Goal: Task Accomplishment & Management: Complete application form

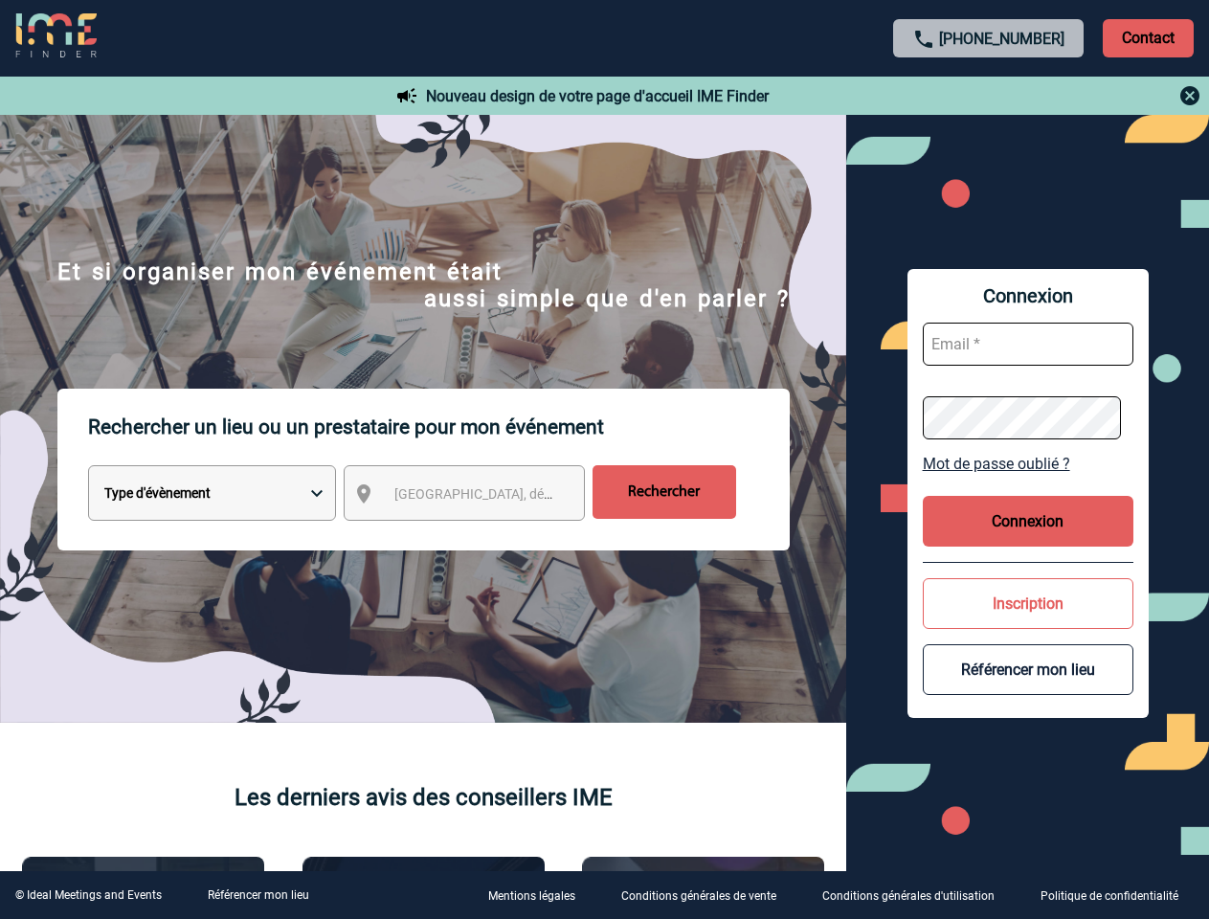
click at [604, 460] on p "Rechercher un lieu ou un prestataire pour mon événement" at bounding box center [439, 427] width 702 height 77
click at [1148, 37] on p "Contact" at bounding box center [1148, 38] width 91 height 38
click at [989, 96] on div at bounding box center [989, 95] width 426 height 23
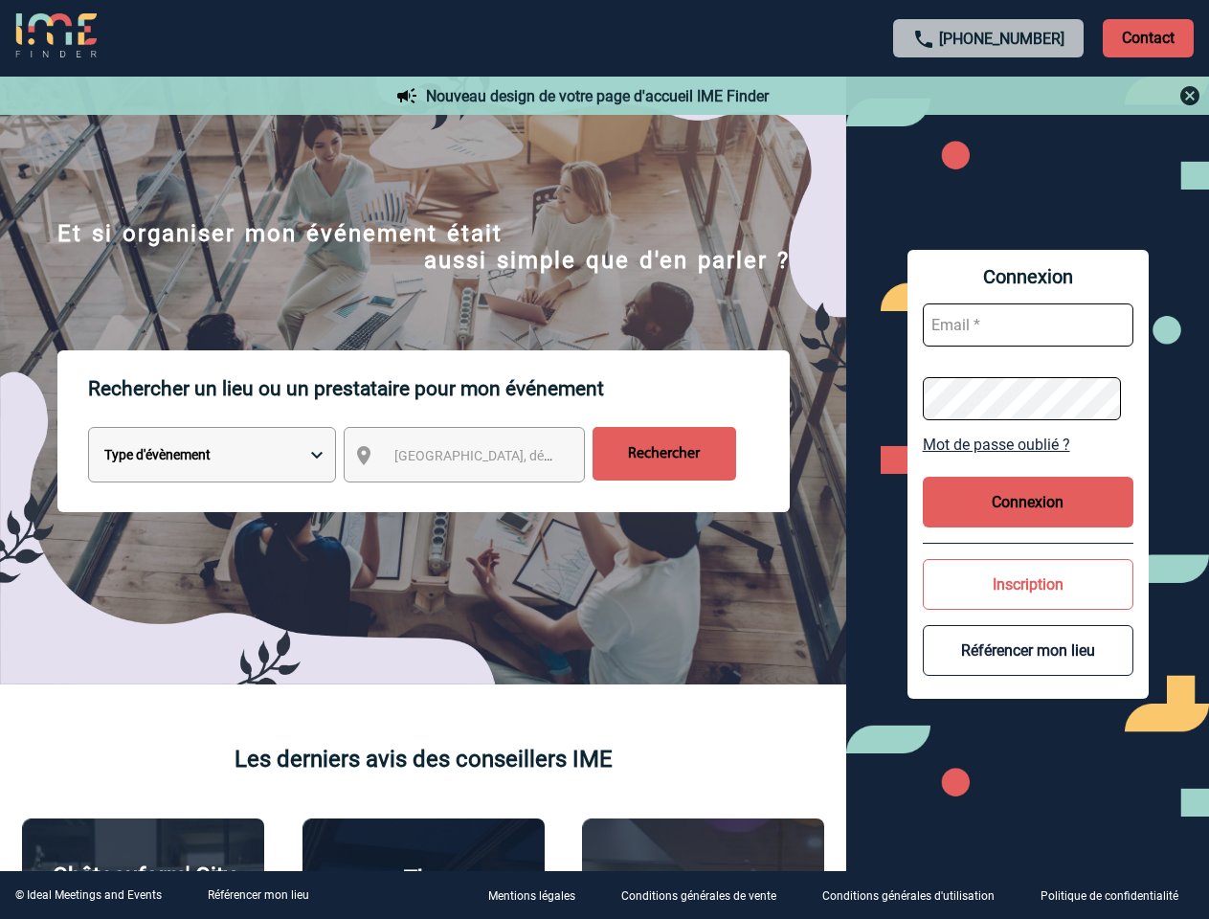
click at [482, 497] on div at bounding box center [495, 376] width 990 height 753
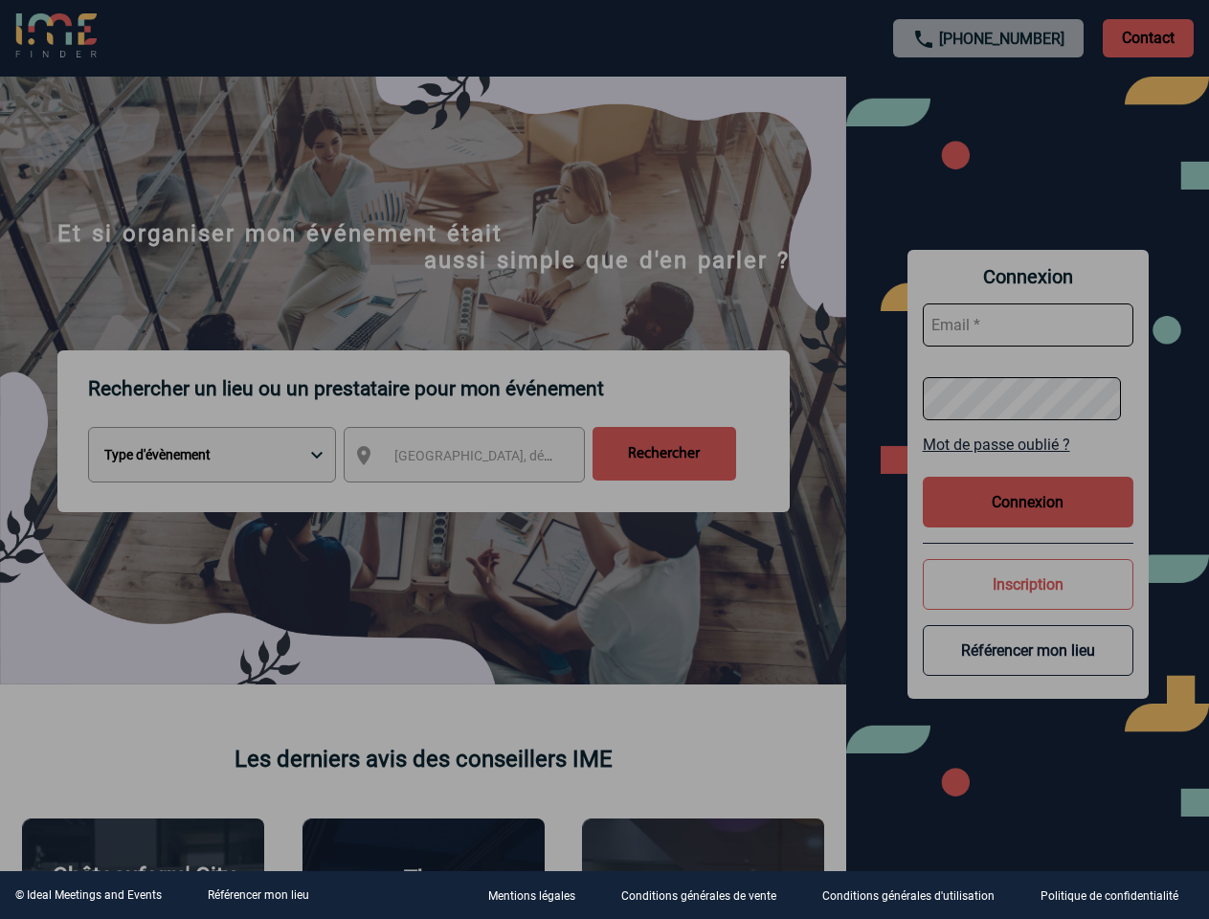
click at [1028, 463] on div at bounding box center [604, 459] width 1209 height 919
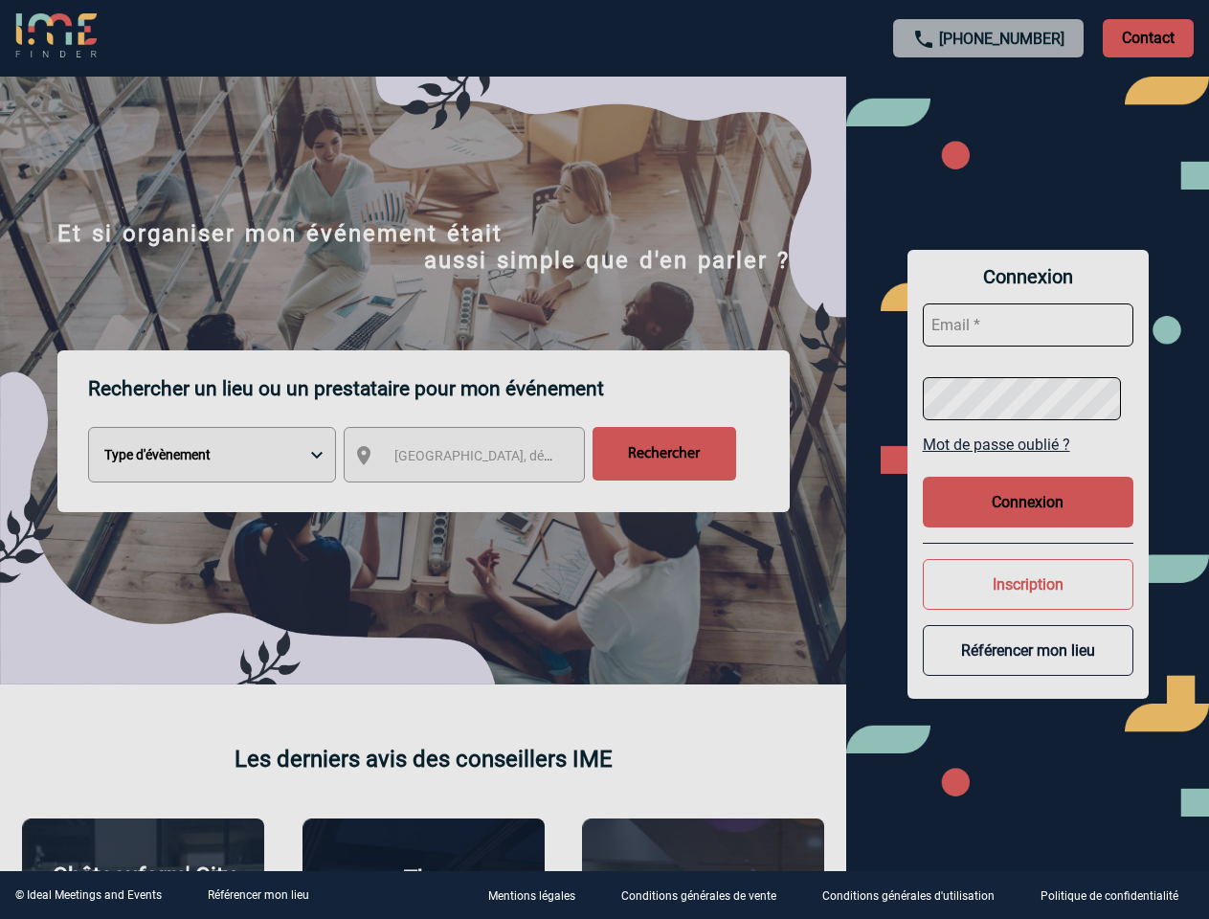
click at [1028, 521] on button "Connexion" at bounding box center [1028, 502] width 211 height 51
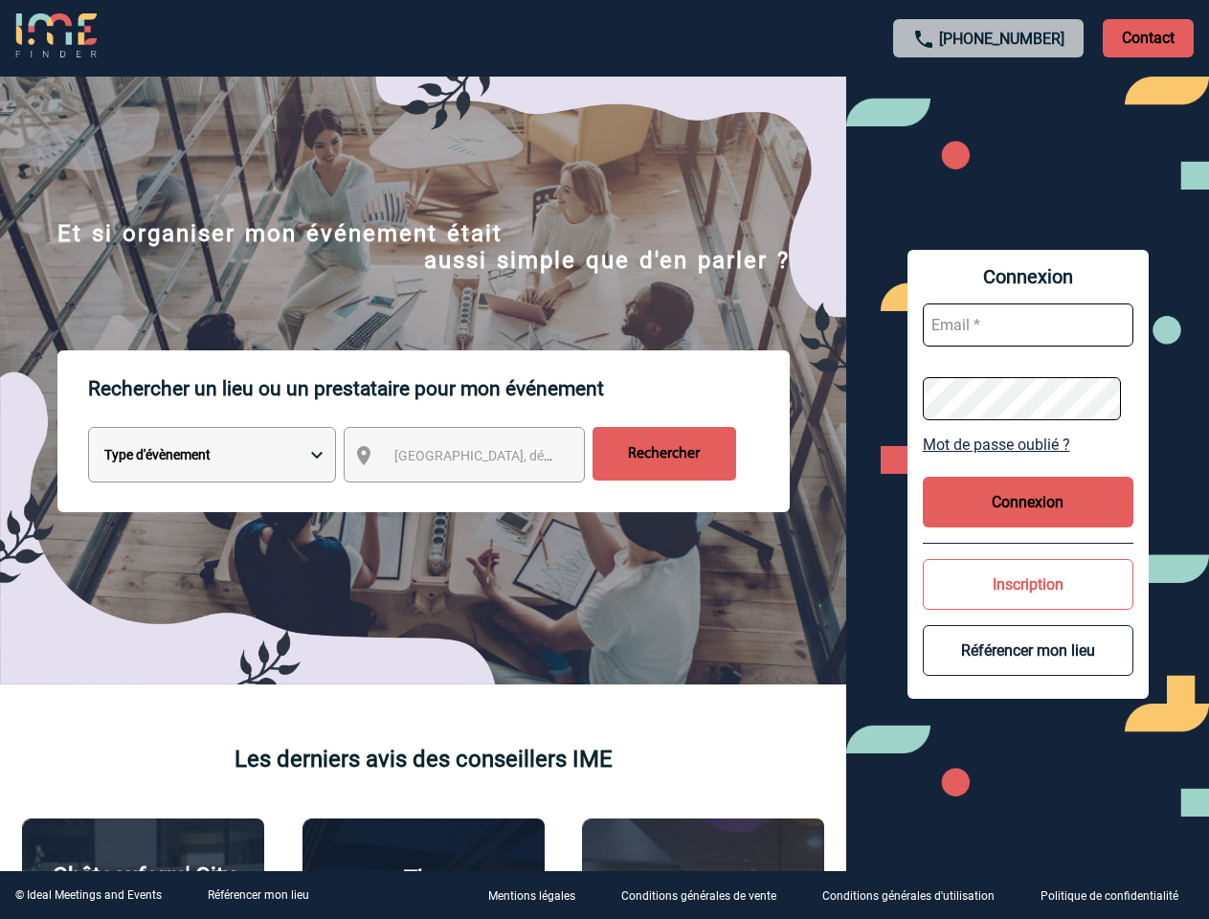
click at [1028, 603] on button "Inscription" at bounding box center [1028, 584] width 211 height 51
click at [832, 633] on div at bounding box center [416, 316] width 832 height 633
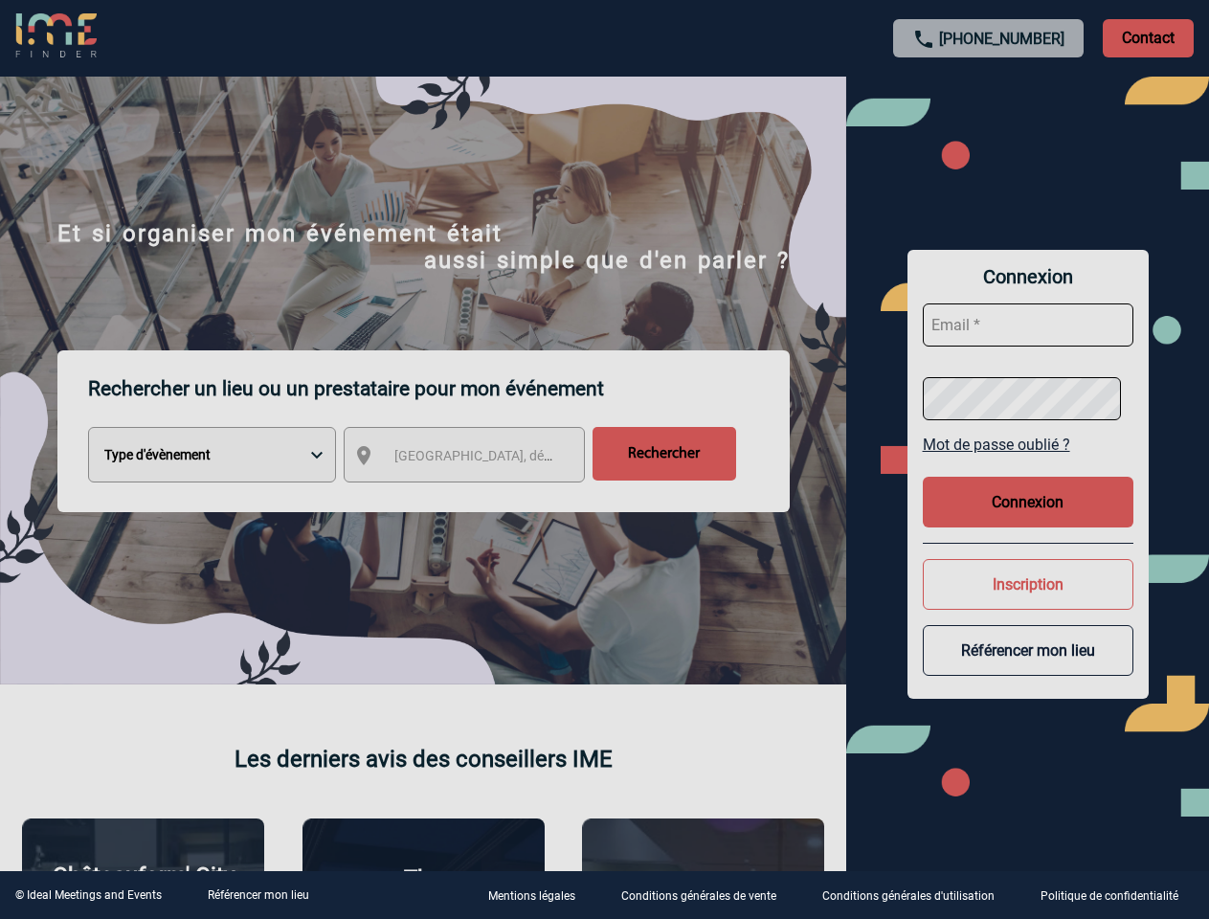
click at [258, 895] on link "Référencer mon lieu" at bounding box center [258, 894] width 101 height 13
